Goal: Information Seeking & Learning: Check status

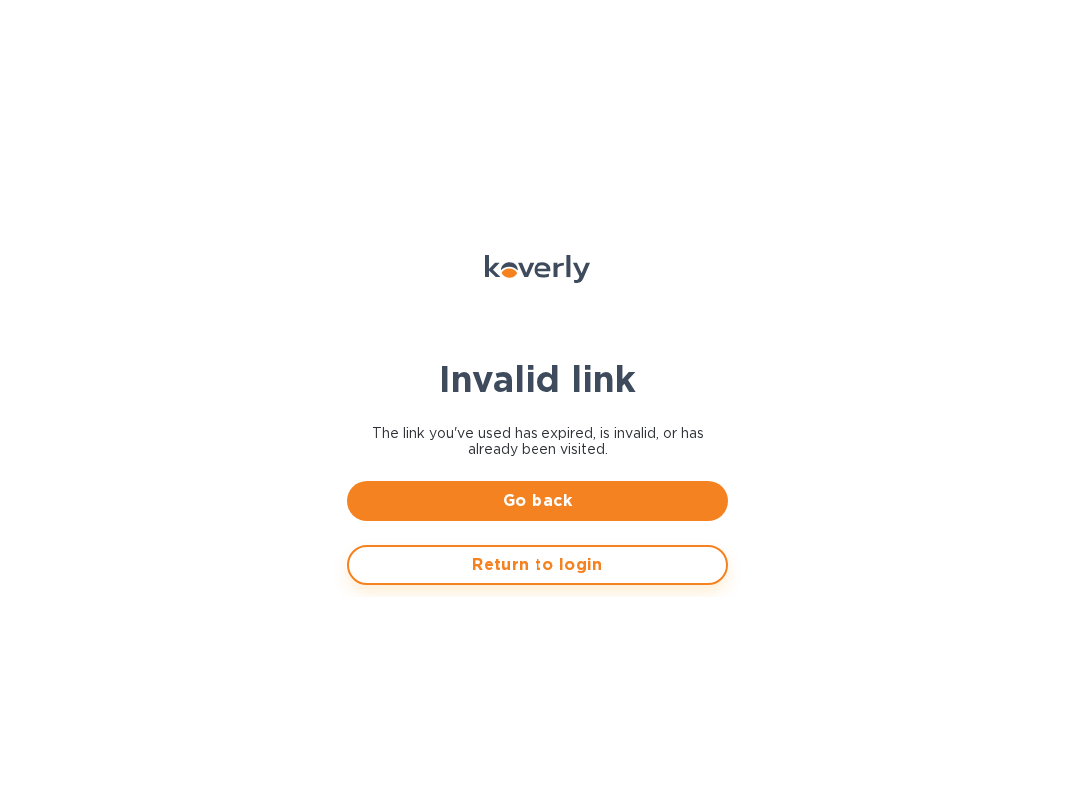
click at [474, 568] on span "Return to login" at bounding box center [537, 564] width 345 height 24
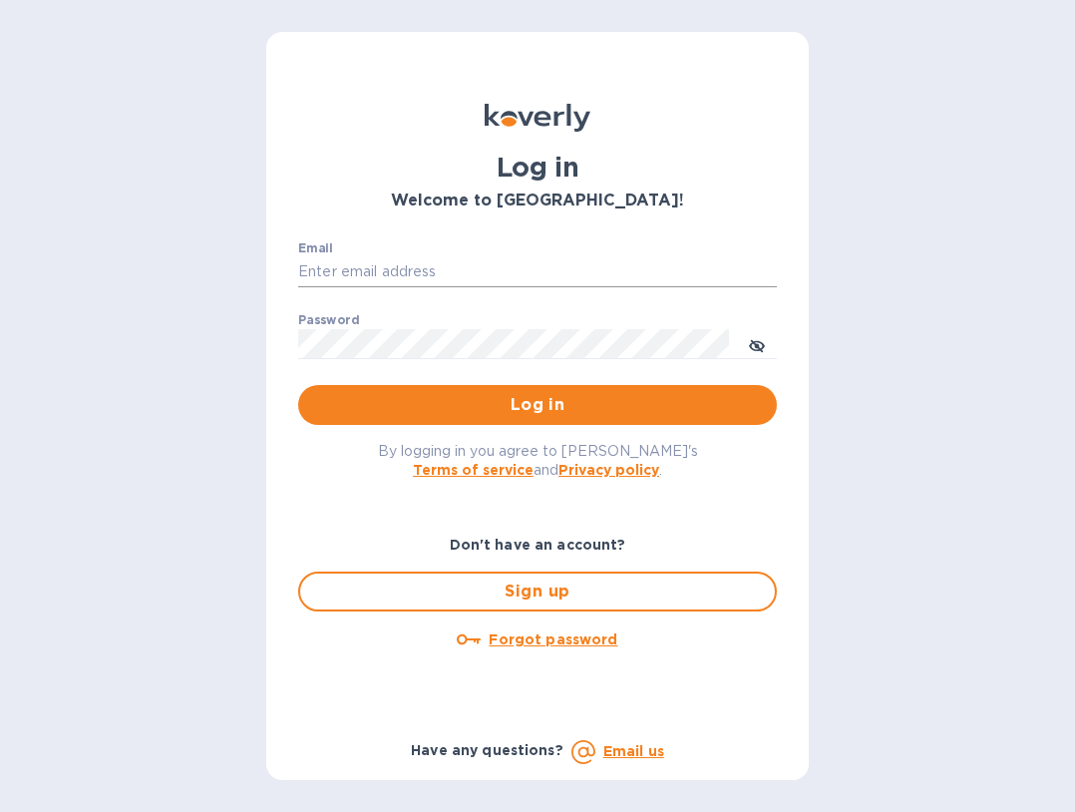
click at [337, 260] on input "Email" at bounding box center [537, 272] width 479 height 30
paste input "[EMAIL_ADDRESS][DOMAIN_NAME]"
type input "[EMAIL_ADDRESS][DOMAIN_NAME]"
click at [346, 321] on label "Password" at bounding box center [328, 321] width 61 height 12
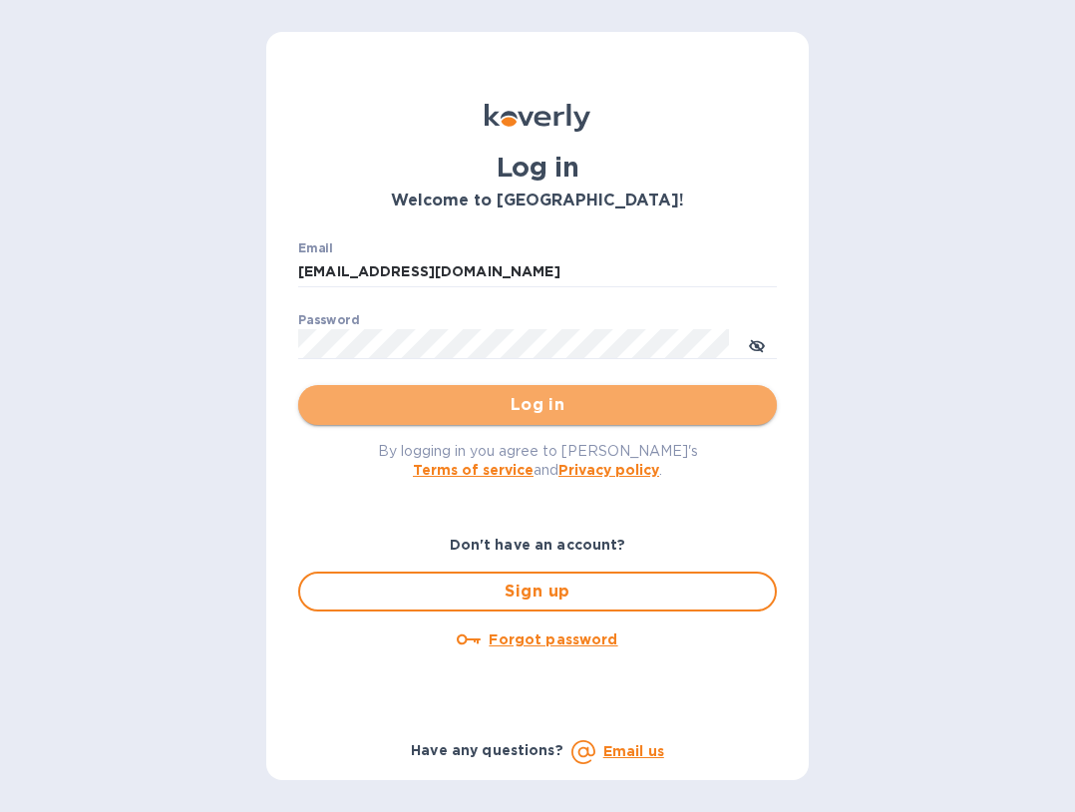
click at [416, 418] on button "Log in" at bounding box center [537, 405] width 479 height 40
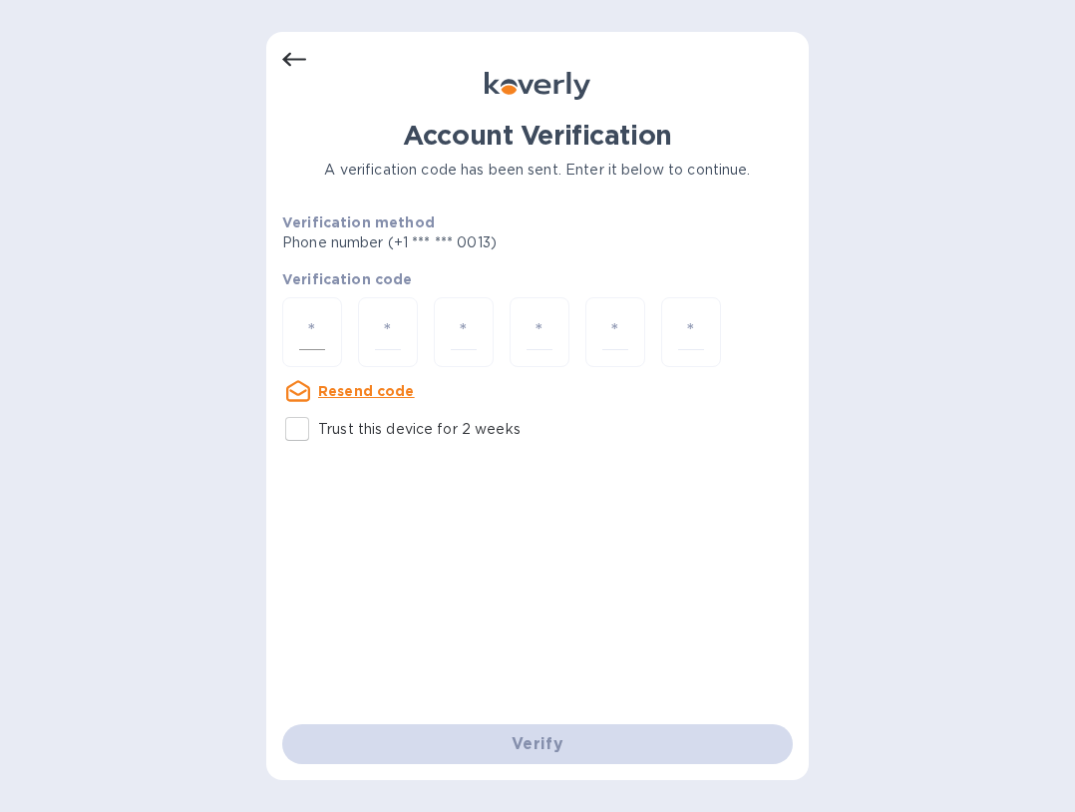
click at [304, 311] on div at bounding box center [312, 332] width 60 height 71
type input "1"
type input "0"
type input "6"
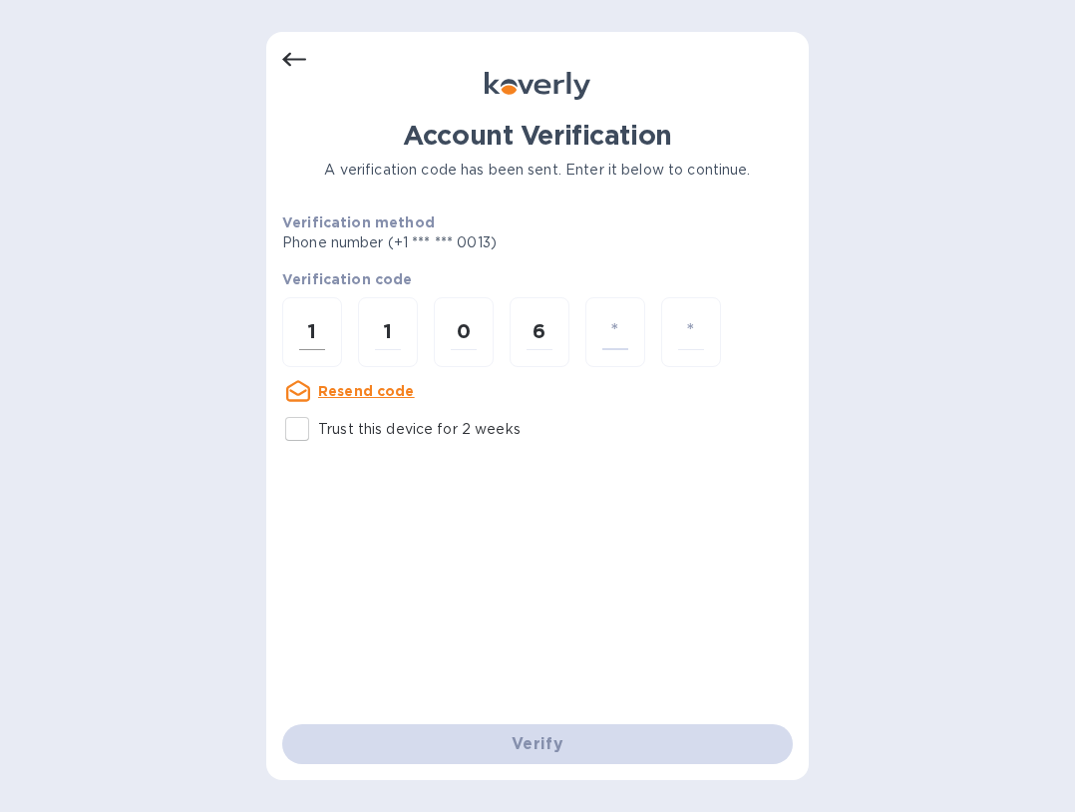
type input "1"
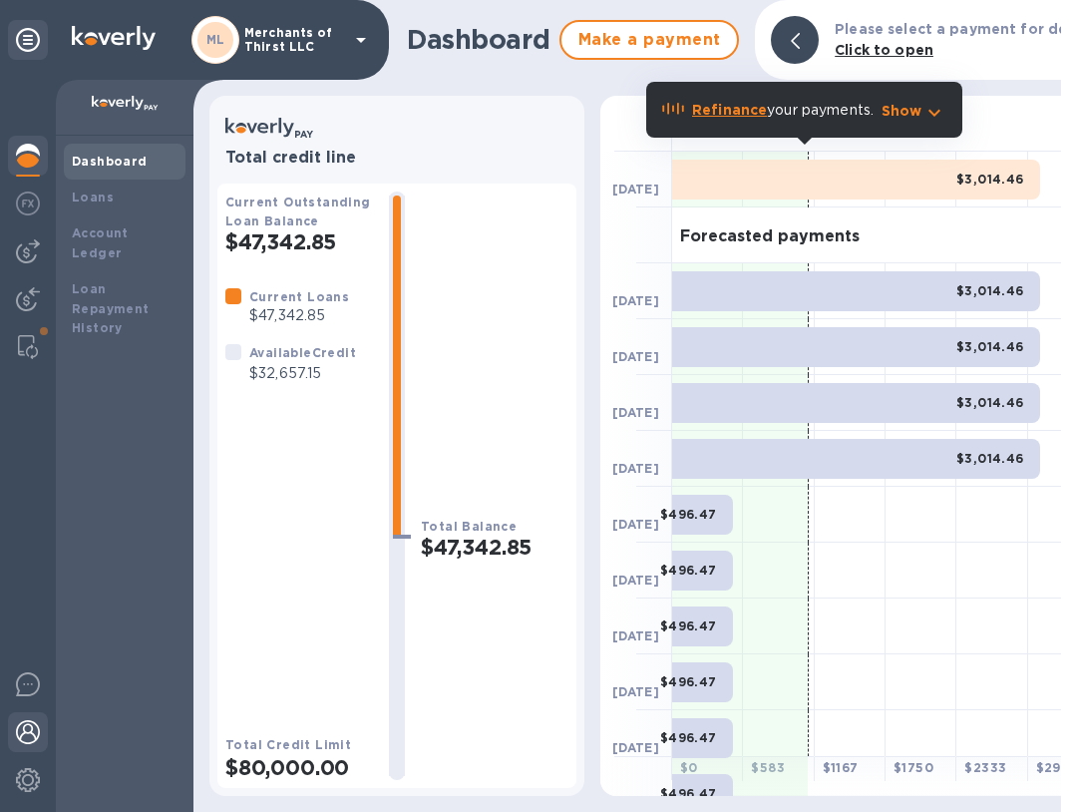
click at [24, 726] on img at bounding box center [28, 732] width 24 height 24
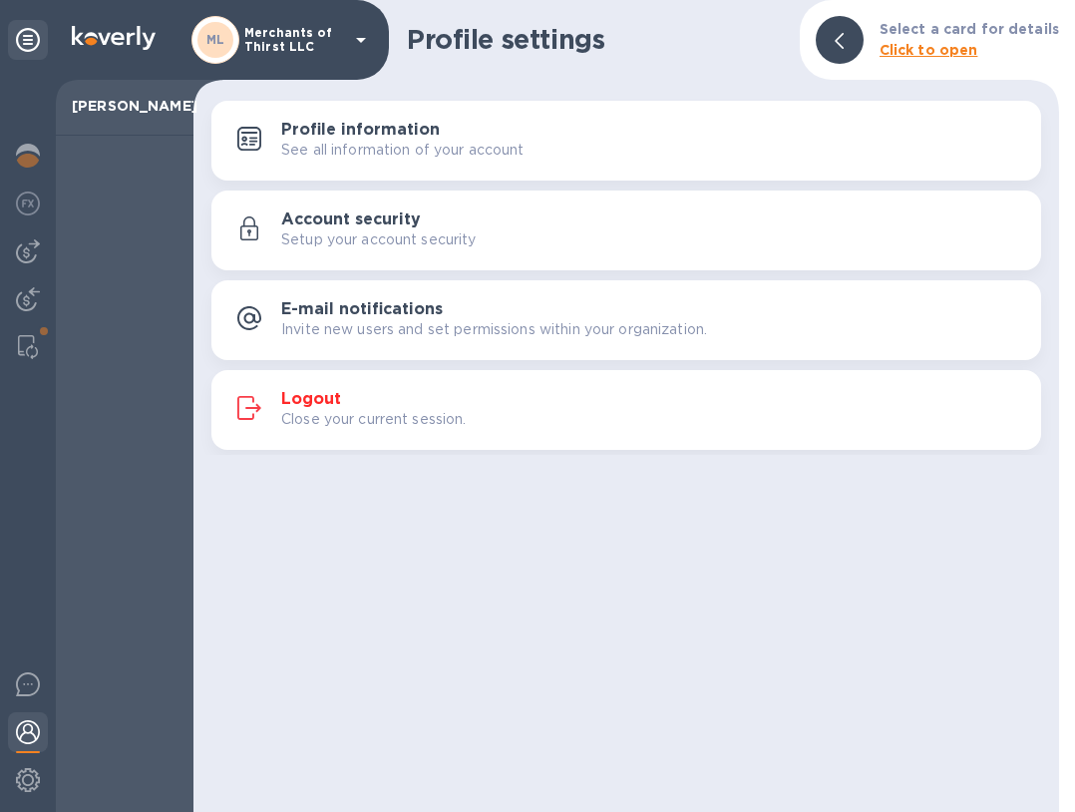
click at [314, 404] on h3 "Logout" at bounding box center [311, 399] width 60 height 19
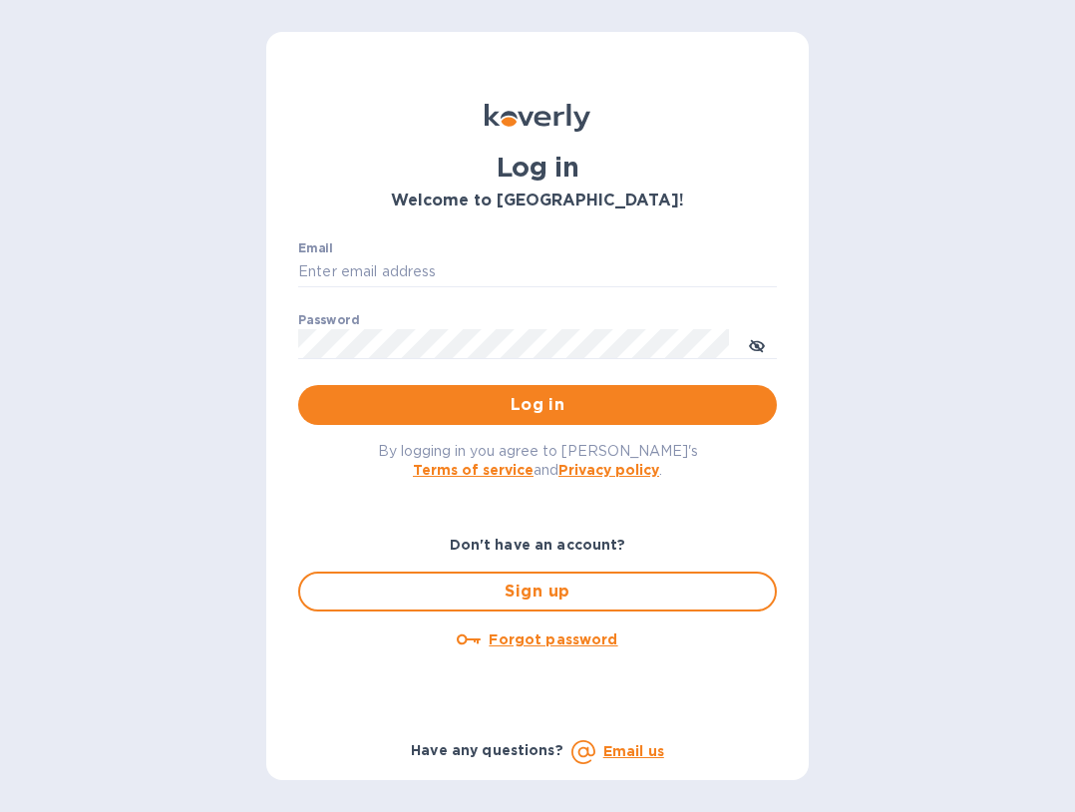
type input "kayne@merchantsofthirst.com"
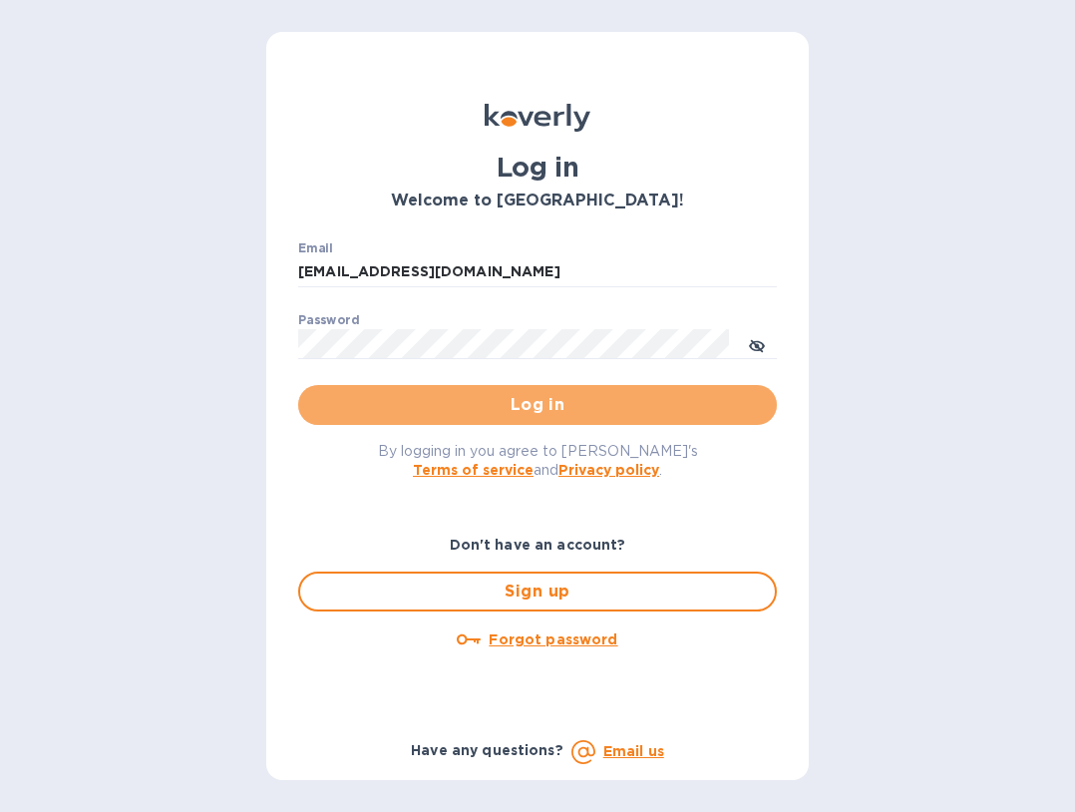
click at [314, 404] on span "Log in" at bounding box center [537, 405] width 447 height 24
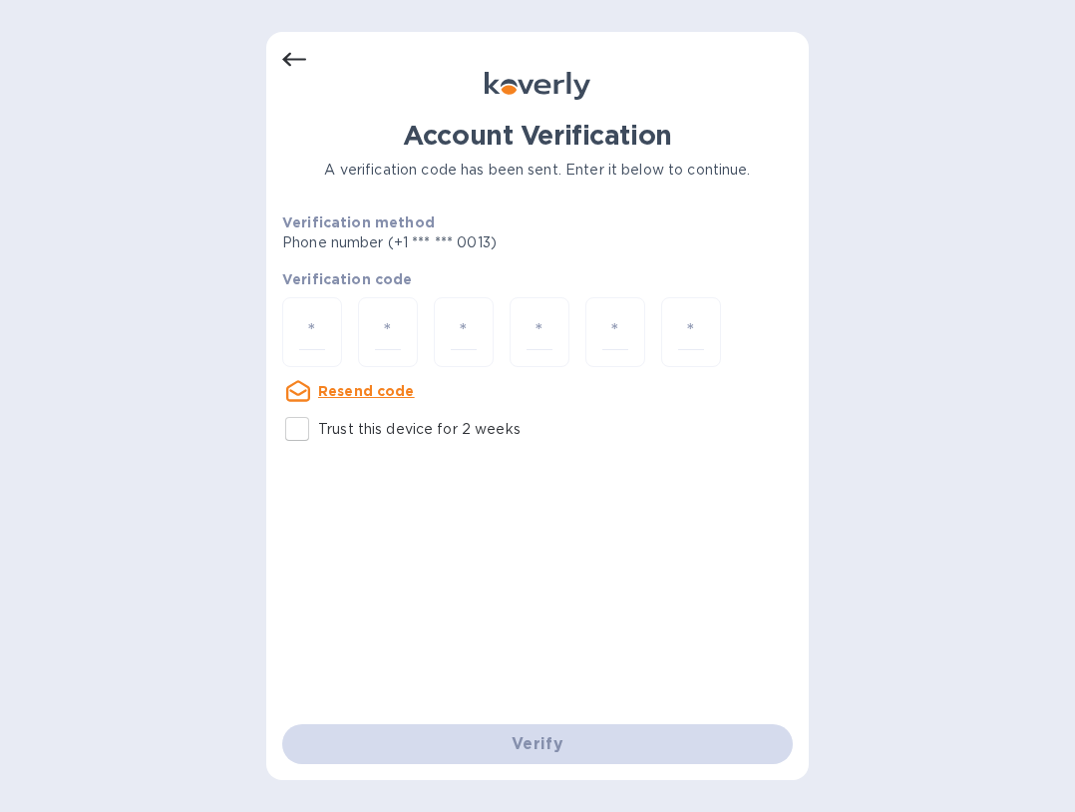
click at [293, 429] on input "Trust this device for 2 weeks" at bounding box center [297, 429] width 42 height 42
checkbox input "true"
click at [306, 323] on input "number" at bounding box center [312, 332] width 26 height 37
type input "5"
type input "0"
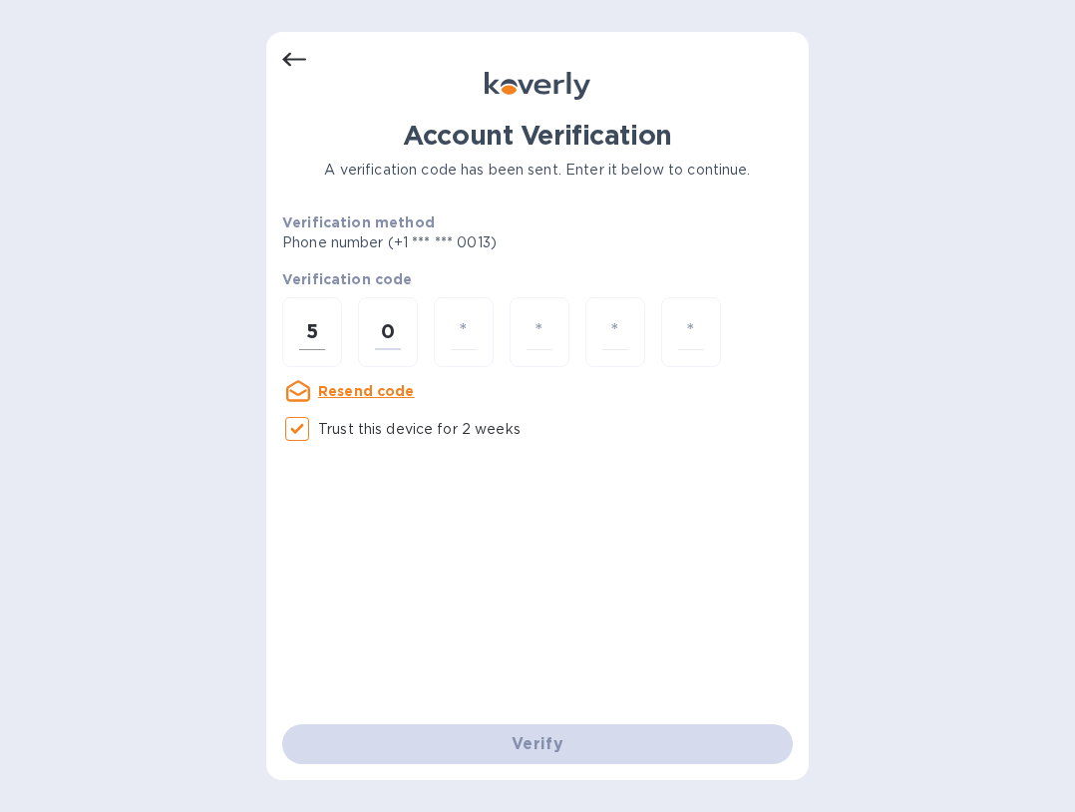
type input "6"
type input "4"
type input "9"
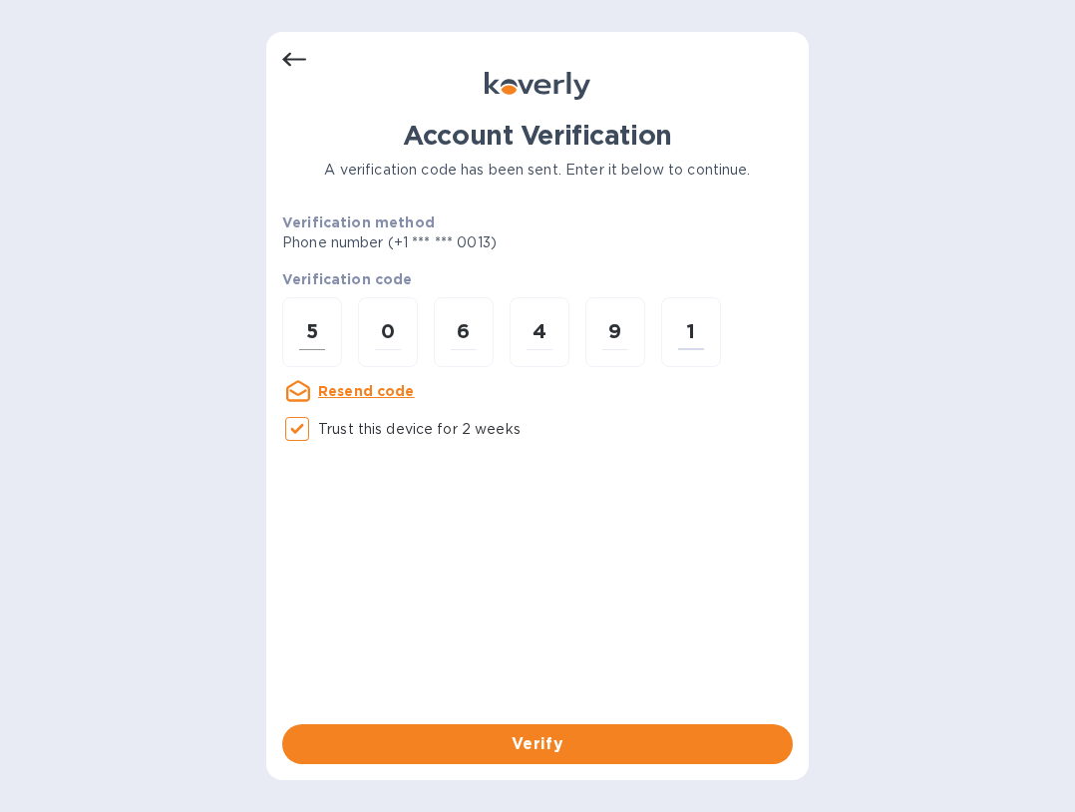
type input "1"
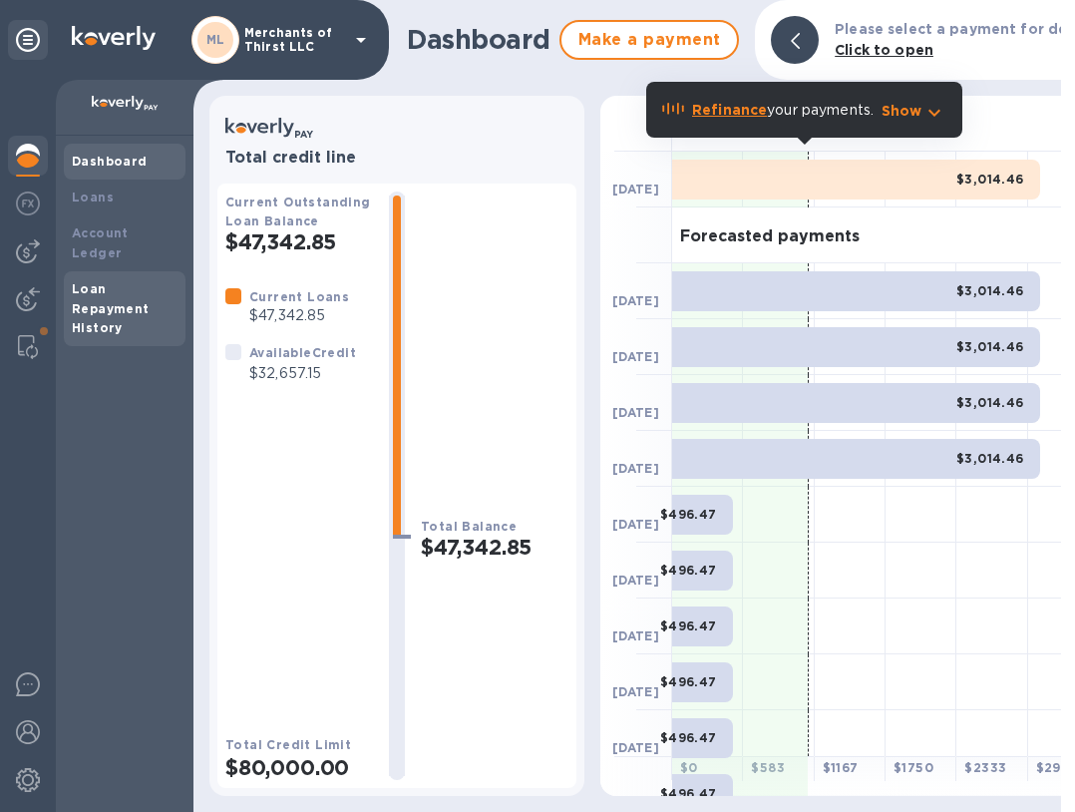
click at [147, 284] on div "Loan Repayment History" at bounding box center [125, 309] width 106 height 60
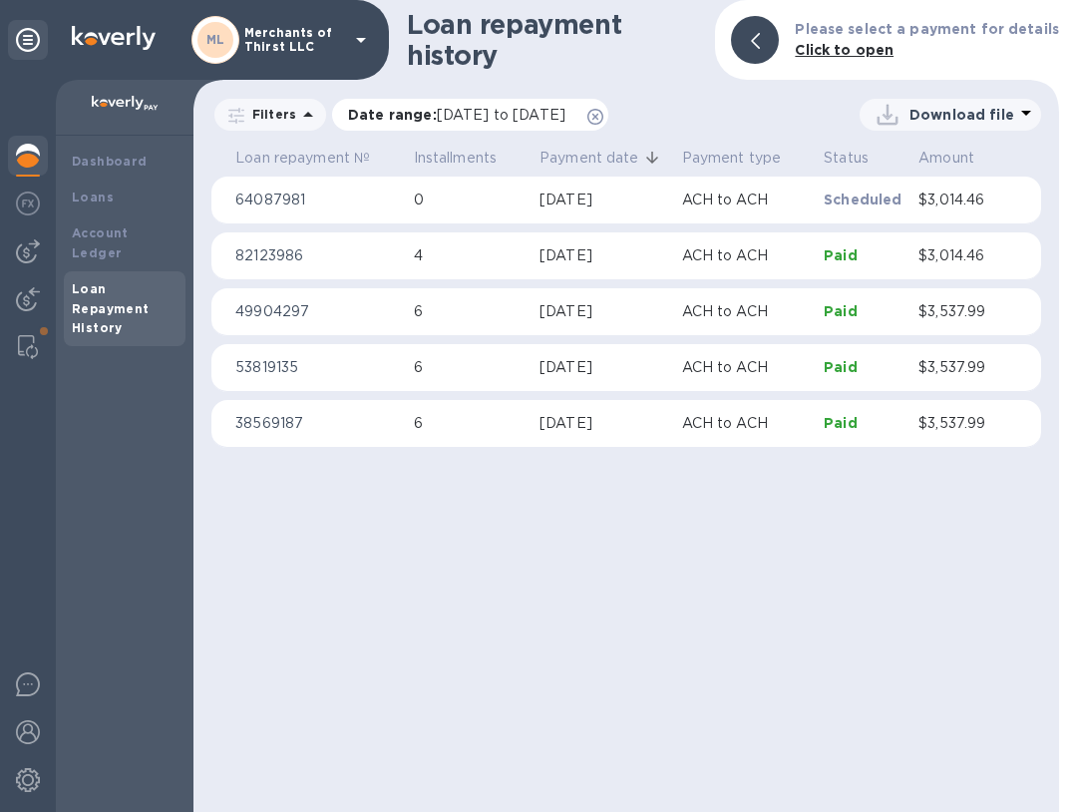
click at [603, 118] on icon at bounding box center [595, 117] width 16 height 16
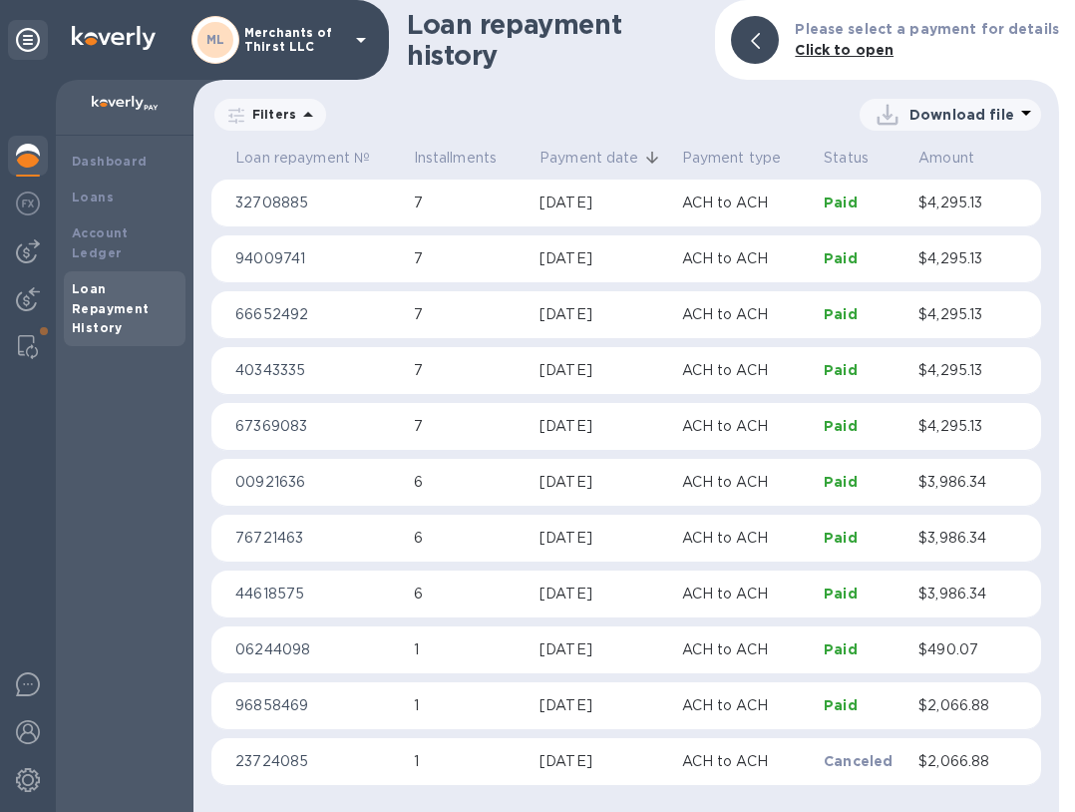
scroll to position [1802, 0]
click at [149, 221] on div "Account Ledger" at bounding box center [125, 243] width 122 height 56
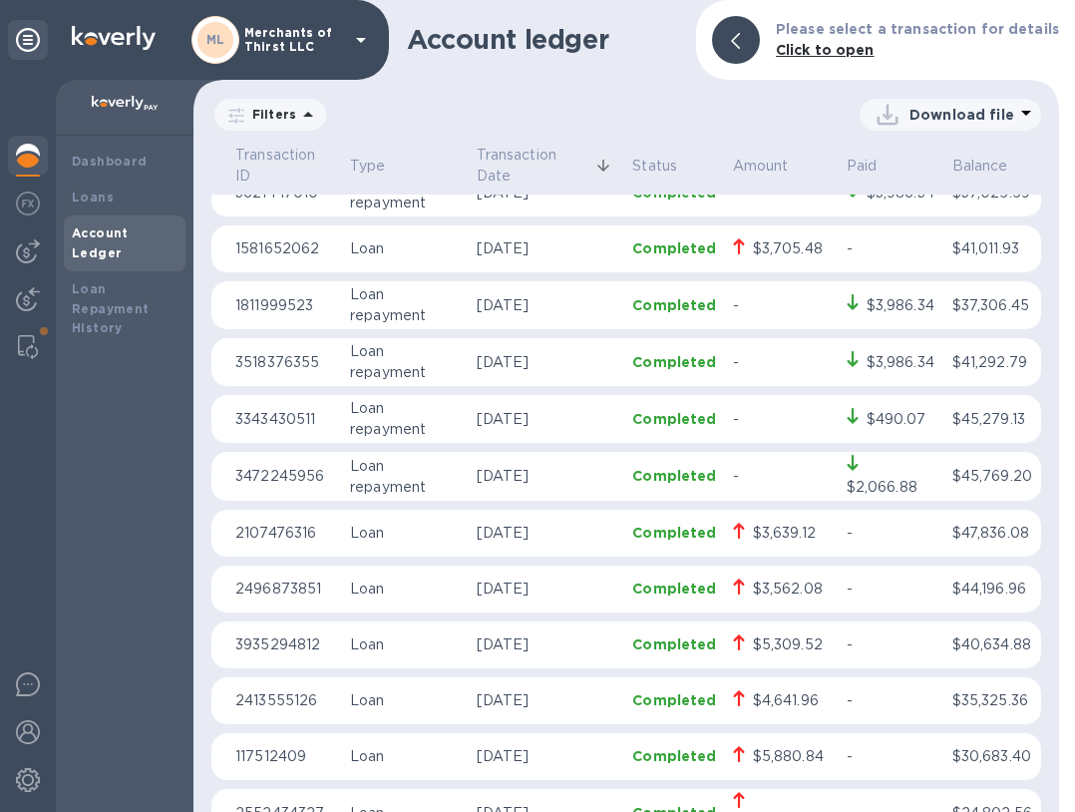
scroll to position [2752, 0]
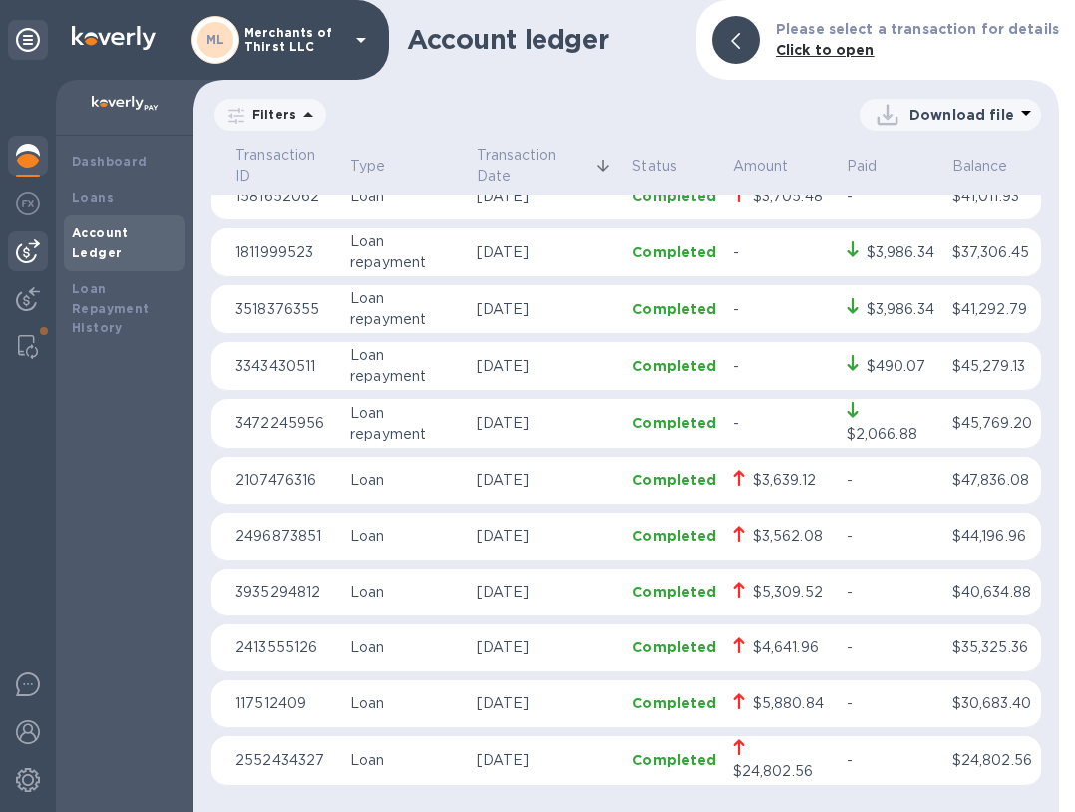
click at [34, 254] on img at bounding box center [28, 251] width 24 height 24
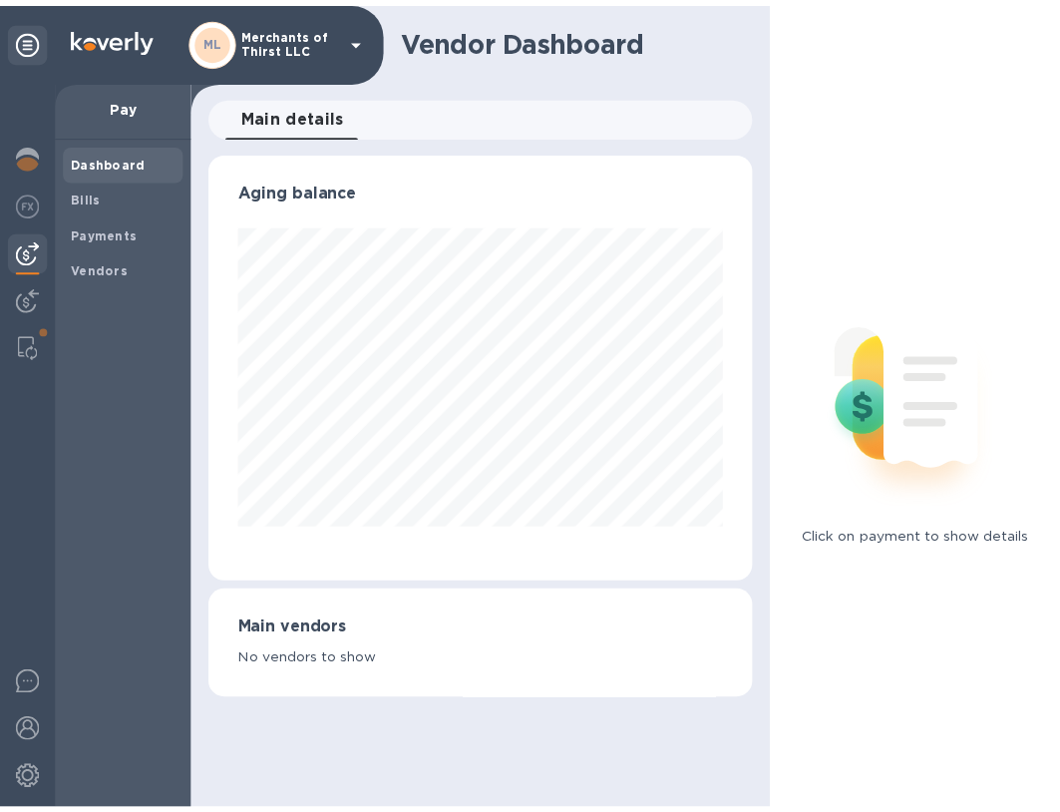
scroll to position [996594, 996481]
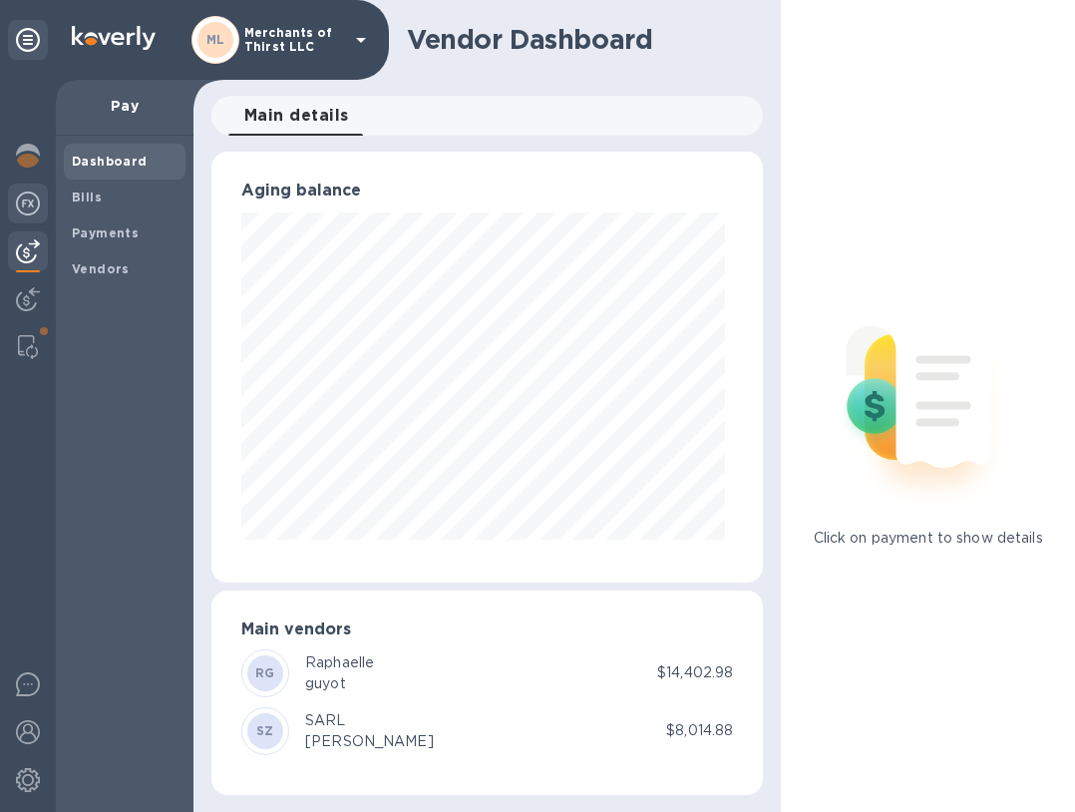
click at [25, 210] on img at bounding box center [28, 203] width 24 height 24
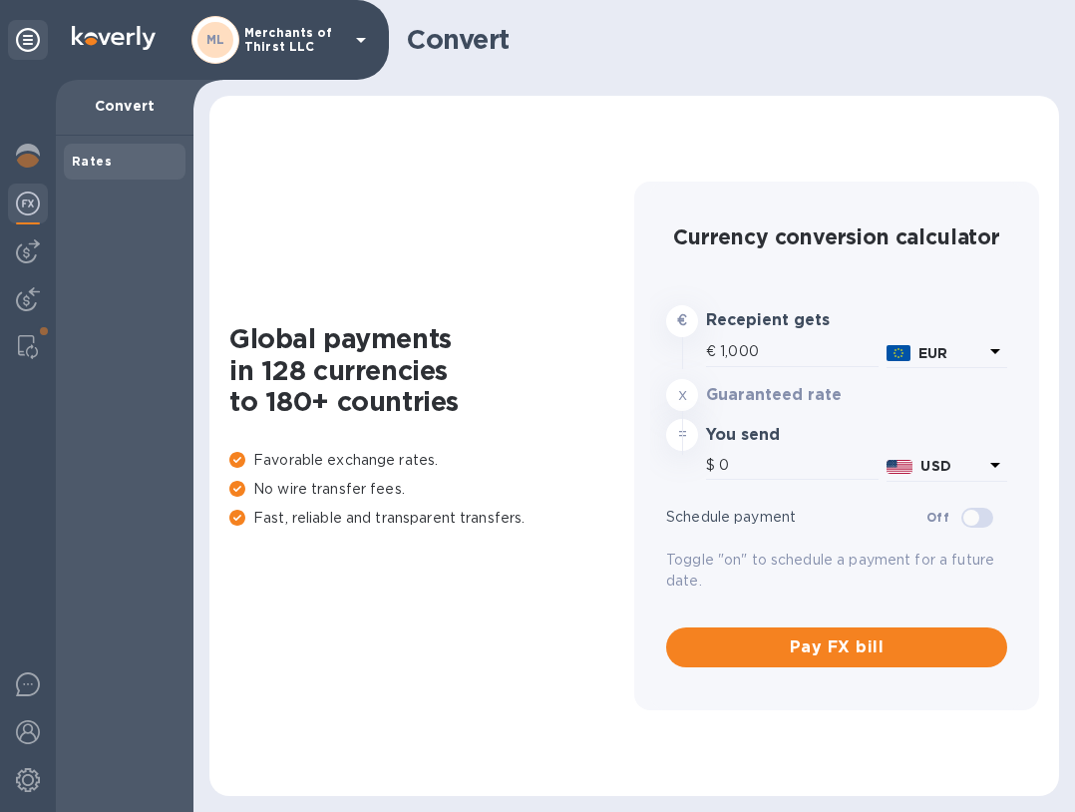
type input "1,182.8"
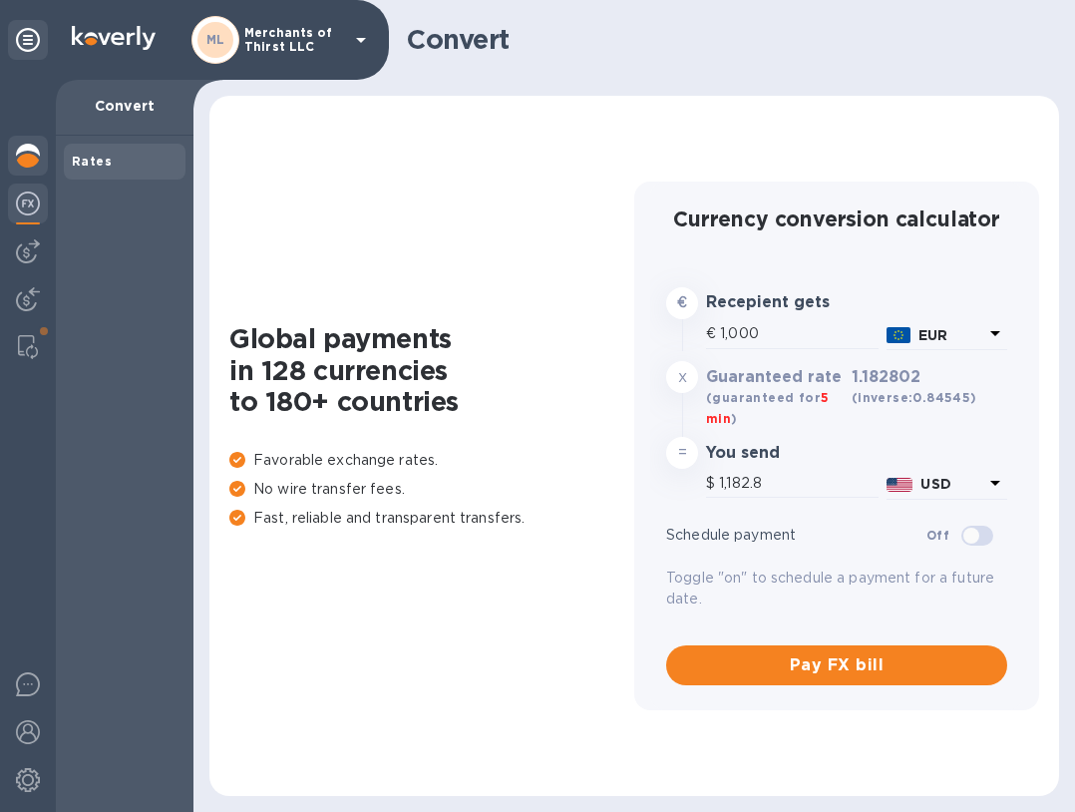
click at [29, 164] on img at bounding box center [28, 156] width 24 height 24
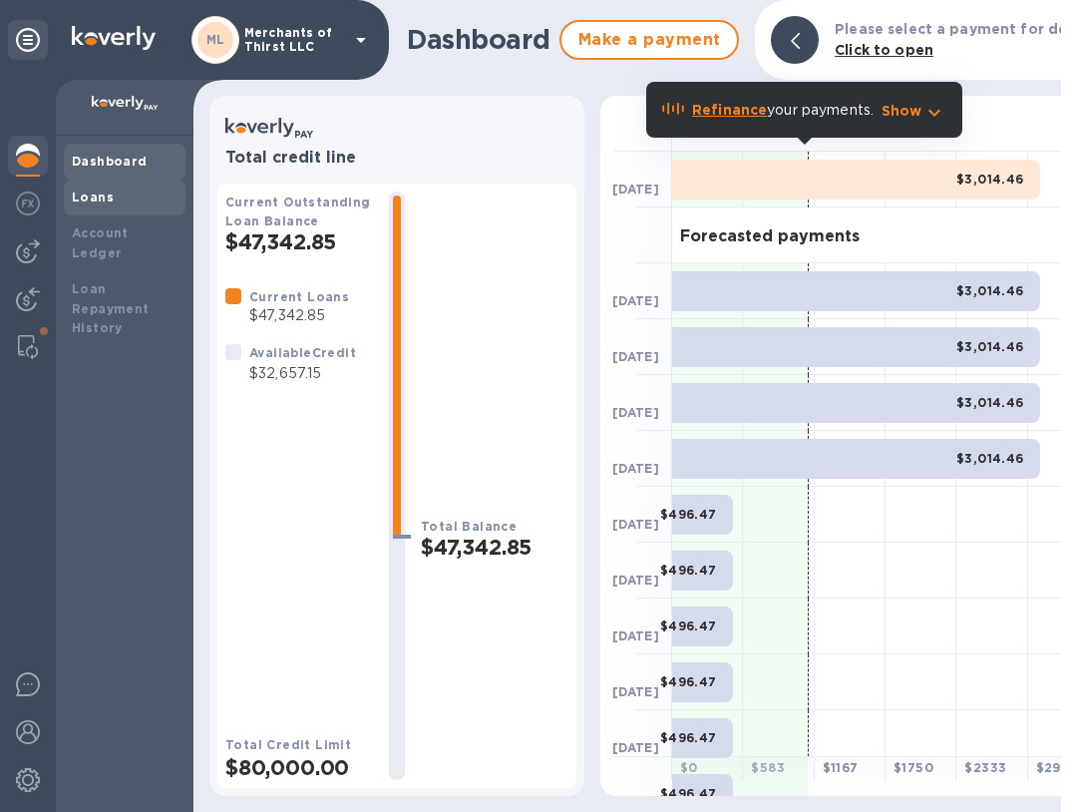
click at [94, 193] on b "Loans" at bounding box center [93, 196] width 42 height 15
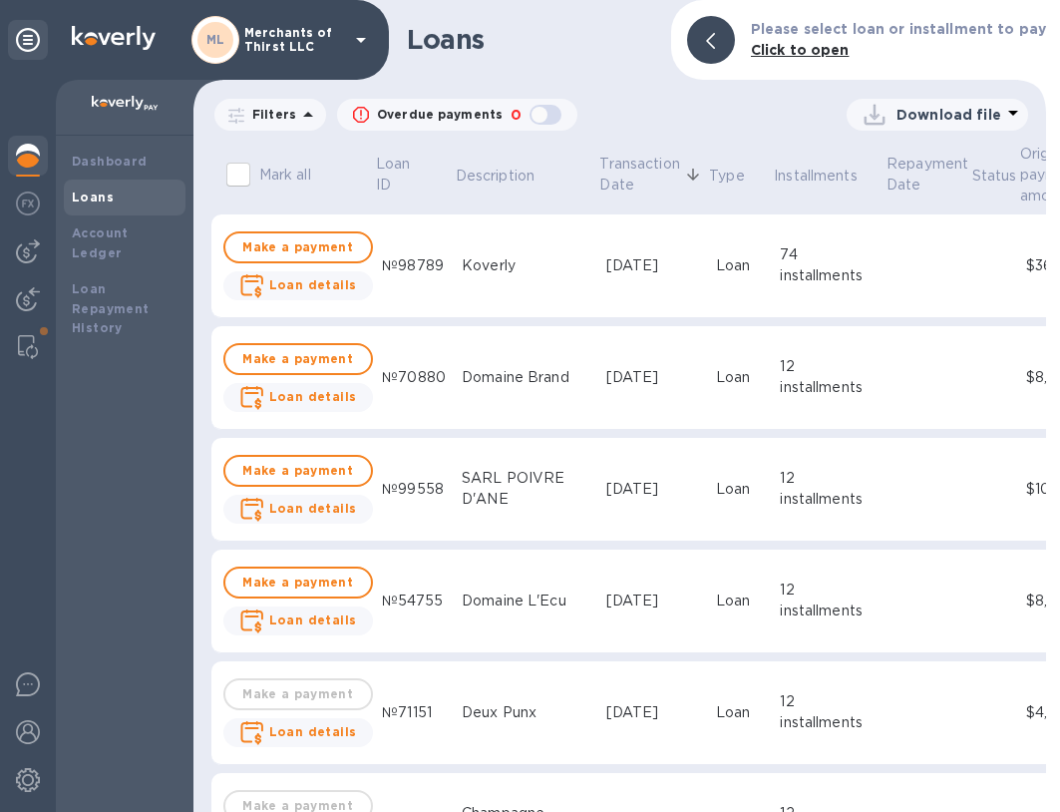
click at [301, 120] on icon at bounding box center [308, 115] width 24 height 24
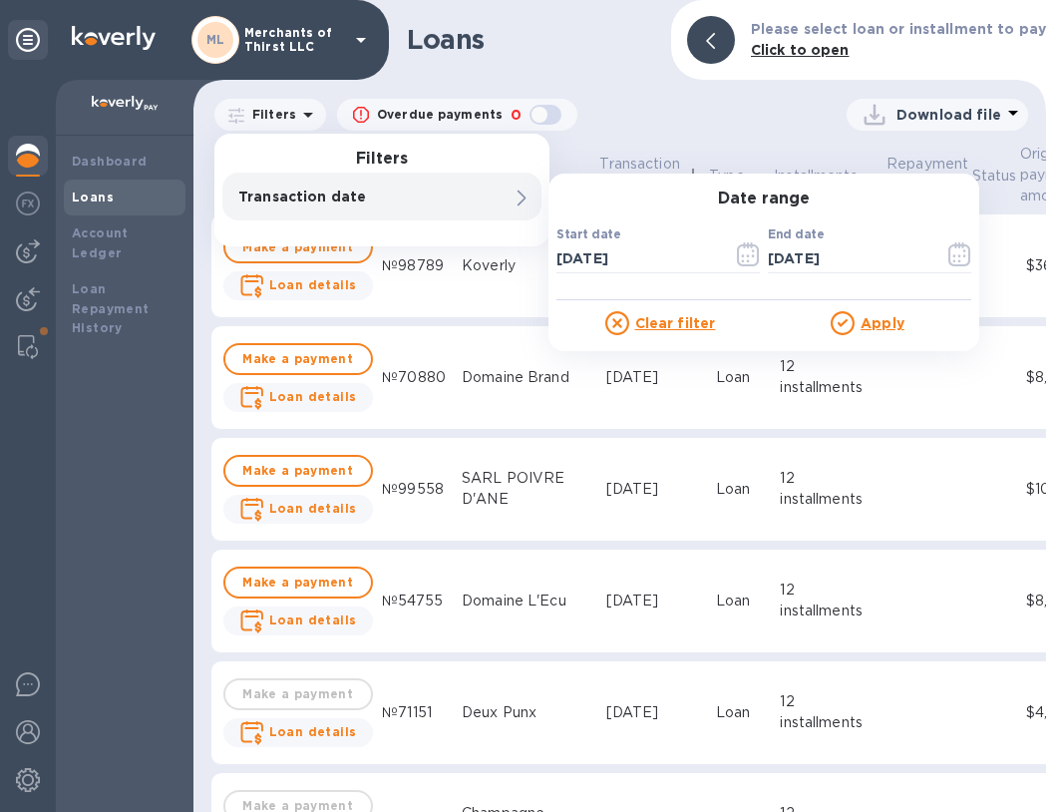
click at [606, 114] on div "Download file" at bounding box center [802, 115] width 451 height 32
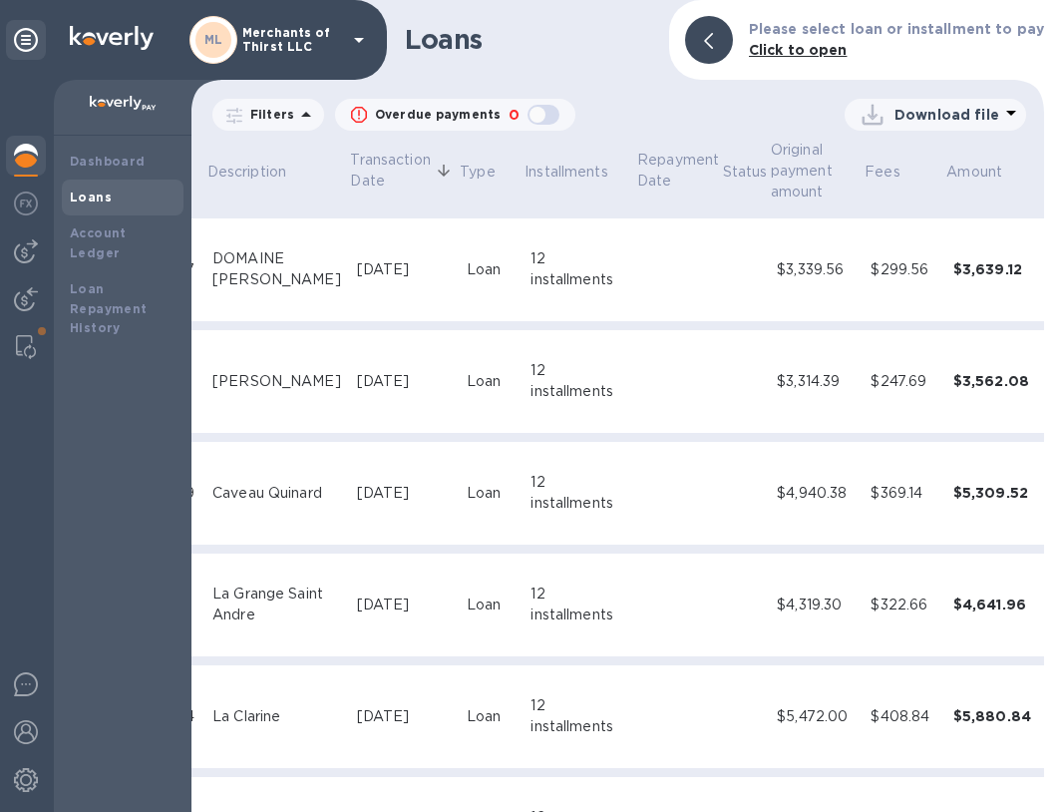
scroll to position [1336, 238]
